Goal: Task Accomplishment & Management: Manage account settings

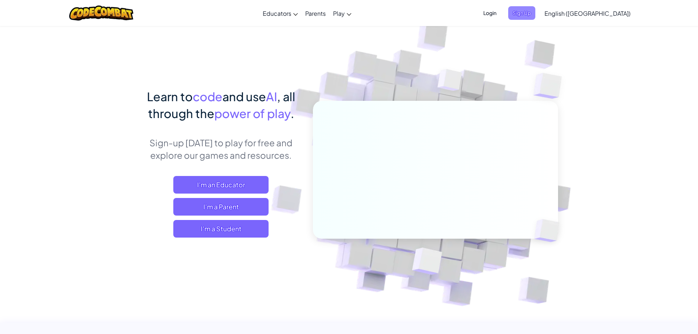
click at [536, 10] on span "Sign Up" at bounding box center [521, 13] width 27 height 14
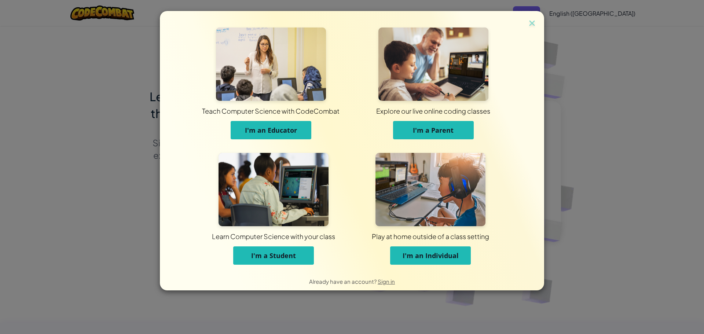
drag, startPoint x: 654, startPoint y: 21, endPoint x: 618, endPoint y: 9, distance: 37.6
click at [652, 20] on div "Teach Computer Science with CodeCombat I'm an Educator Explore our live online …" at bounding box center [352, 167] width 704 height 334
drag, startPoint x: 537, startPoint y: 25, endPoint x: 544, endPoint y: 0, distance: 25.2
click at [536, 24] on div "Teach Computer Science with CodeCombat I'm an Educator Explore our live online …" at bounding box center [352, 150] width 384 height 279
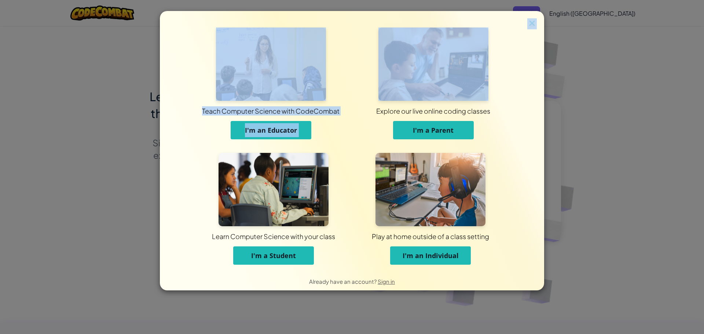
click at [532, 23] on img at bounding box center [532, 23] width 10 height 11
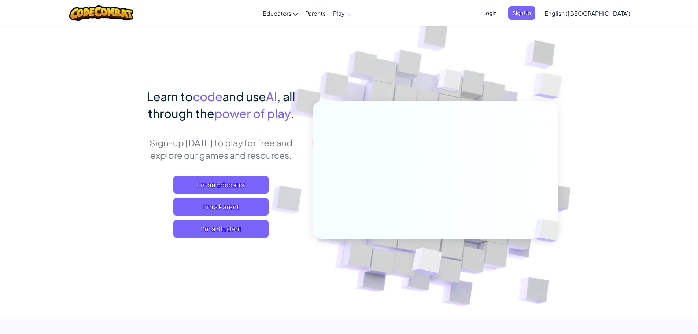
click at [501, 8] on span "Login" at bounding box center [490, 13] width 22 height 14
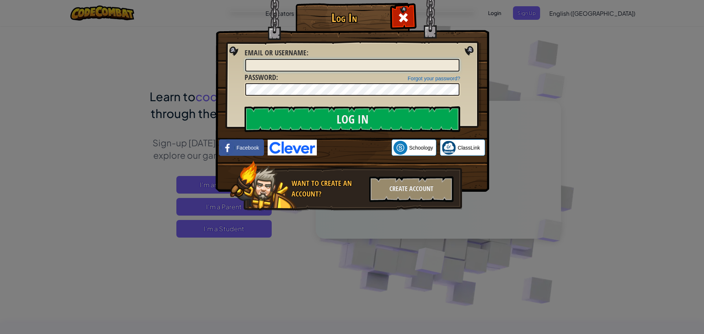
type input "Jaggeramazing"
click at [376, 114] on input "Log In" at bounding box center [352, 119] width 216 height 26
